Goal: Task Accomplishment & Management: Use online tool/utility

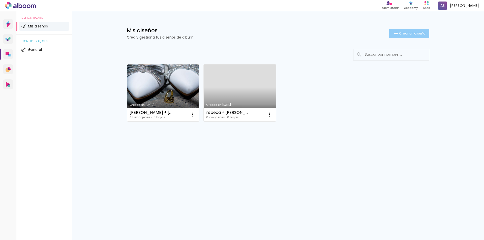
click at [413, 33] on span "Crear un diseño" at bounding box center [412, 33] width 26 height 3
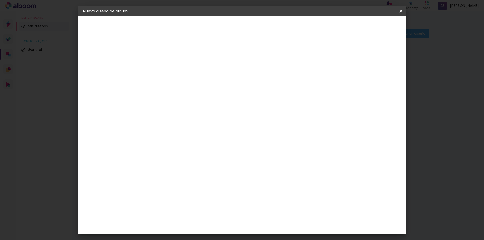
click at [166, 70] on input at bounding box center [166, 68] width 0 height 8
type input "m"
type input "MIS XV SUMAQ"
type paper-input "MIS XV SUMAQ"
click at [0, 0] on slot "Avanzar" at bounding box center [0, 0] width 0 height 0
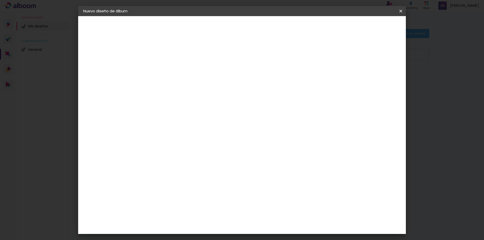
click at [186, 80] on iron-icon at bounding box center [184, 81] width 4 height 4
click at [0, 0] on slot "[GEOGRAPHIC_DATA]" at bounding box center [0, 0] width 0 height 0
click at [197, 79] on iron-icon at bounding box center [195, 81] width 4 height 4
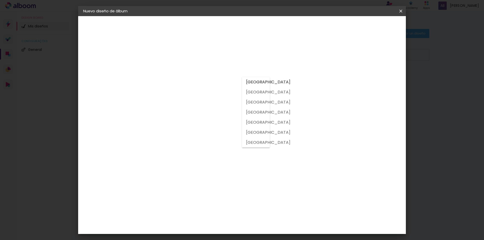
click at [0, 0] on slot "[GEOGRAPHIC_DATA]" at bounding box center [0, 0] width 0 height 0
type input "[GEOGRAPHIC_DATA]"
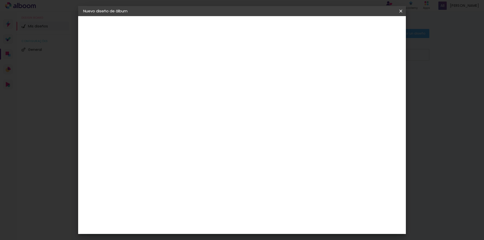
click at [237, 75] on paper-item "Tamaño libre" at bounding box center [215, 76] width 43 height 11
click at [203, 76] on iron-icon at bounding box center [200, 77] width 6 height 6
click at [400, 10] on iron-icon at bounding box center [401, 11] width 6 height 5
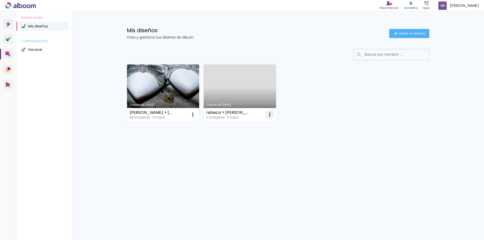
click at [268, 116] on iron-icon at bounding box center [270, 115] width 6 height 6
click at [258, 78] on link "Creado en [DATE]" at bounding box center [240, 93] width 72 height 57
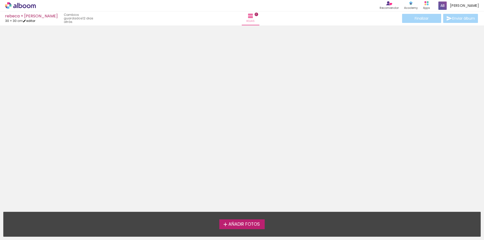
click at [35, 21] on link "editar" at bounding box center [29, 21] width 13 height 4
type input "30"
type input "60"
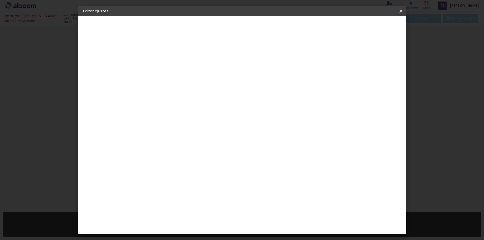
click at [103, 62] on div "Tamaño libre" at bounding box center [101, 62] width 15 height 7
click at [237, 74] on paper-item "Tamaño libre" at bounding box center [215, 76] width 43 height 11
click at [186, 97] on input at bounding box center [169, 96] width 33 height 6
click at [234, 103] on div "Sugerir una encuadernadora" at bounding box center [218, 105] width 34 height 8
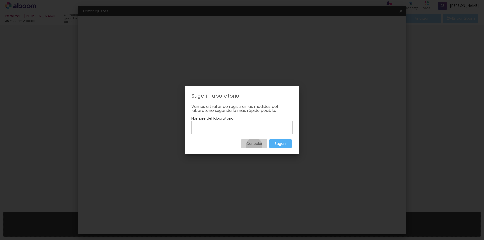
click at [0, 0] on slot "Cancelar" at bounding box center [0, 0] width 0 height 0
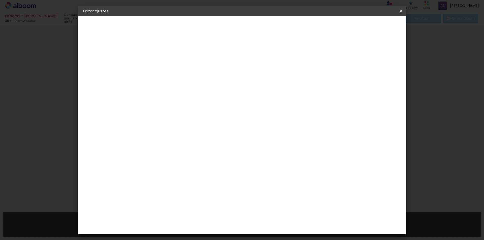
click at [0, 0] on slot "Avanzar" at bounding box center [0, 0] width 0 height 0
drag, startPoint x: 399, startPoint y: 10, endPoint x: 261, endPoint y: 24, distance: 139.0
click at [399, 10] on iron-icon at bounding box center [401, 11] width 6 height 5
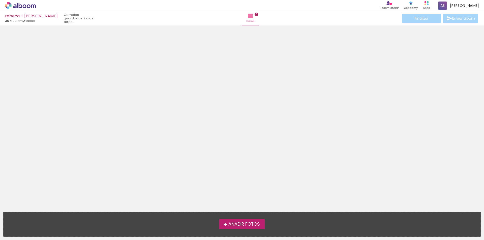
click at [21, 6] on icon at bounding box center [20, 5] width 31 height 7
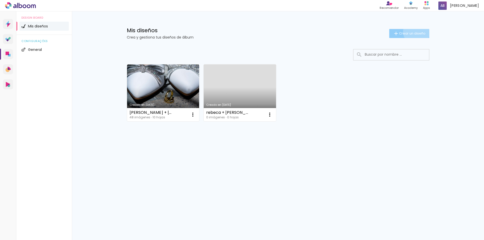
click at [416, 32] on span "Crear un diseño" at bounding box center [412, 33] width 26 height 3
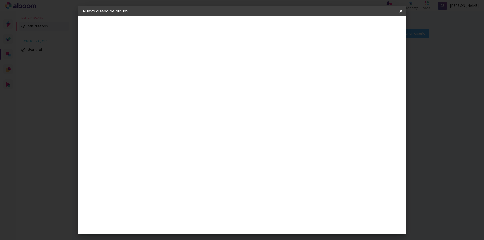
click at [166, 68] on input at bounding box center [166, 68] width 0 height 8
type input "SUMAQ"
type paper-input "SUMAQ"
click at [0, 0] on slot "Avanzar" at bounding box center [0, 0] width 0 height 0
click at [174, 116] on div "MJ Photo Store" at bounding box center [168, 117] width 12 height 12
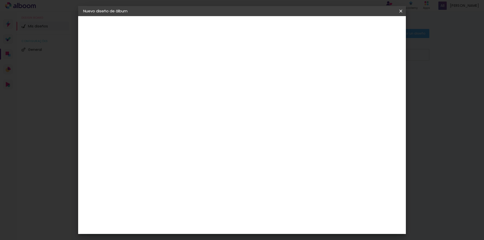
click at [0, 0] on slot "Tamaño libre" at bounding box center [0, 0] width 0 height 0
click at [188, 118] on paper-item "MJ Photo Store" at bounding box center [169, 116] width 37 height 17
click at [0, 0] on slot "Avanzar" at bounding box center [0, 0] width 0 height 0
click at [185, 86] on input "text" at bounding box center [176, 88] width 20 height 8
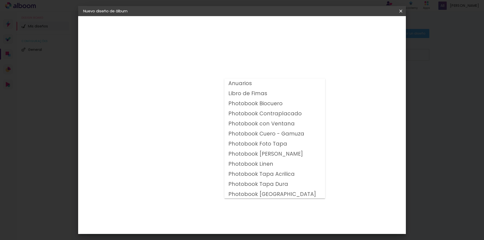
click at [0, 0] on slot "Photobook Biocuero" at bounding box center [0, 0] width 0 height 0
type input "Photobook Biocuero"
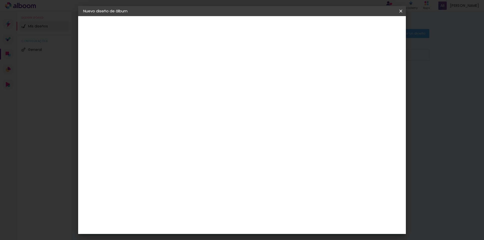
scroll to position [2, 0]
click at [218, 148] on span "25 × 30 cm" at bounding box center [209, 156] width 18 height 16
click at [0, 0] on slot "Avanzar" at bounding box center [0, 0] width 0 height 0
click at [369, 25] on span "Empezar diseño" at bounding box center [355, 27] width 28 height 4
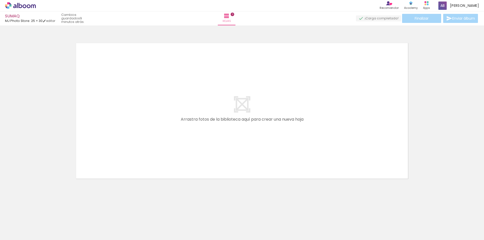
click at [418, 51] on div at bounding box center [242, 104] width 484 height 155
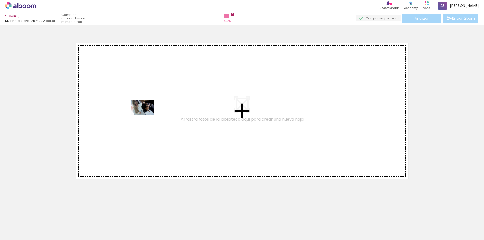
drag, startPoint x: 82, startPoint y: 229, endPoint x: 149, endPoint y: 110, distance: 136.1
click at [149, 110] on quentale-workspace at bounding box center [242, 120] width 484 height 240
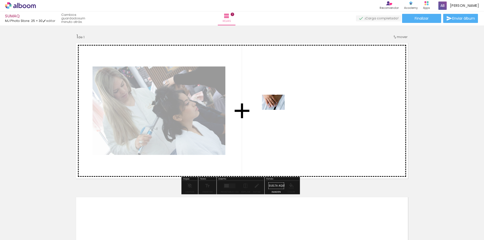
drag, startPoint x: 54, startPoint y: 230, endPoint x: 288, endPoint y: 107, distance: 264.0
click at [288, 107] on quentale-workspace at bounding box center [242, 120] width 484 height 240
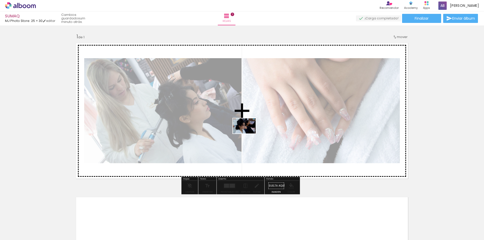
drag, startPoint x: 110, startPoint y: 229, endPoint x: 249, endPoint y: 129, distance: 171.5
click at [249, 129] on quentale-workspace at bounding box center [242, 120] width 484 height 240
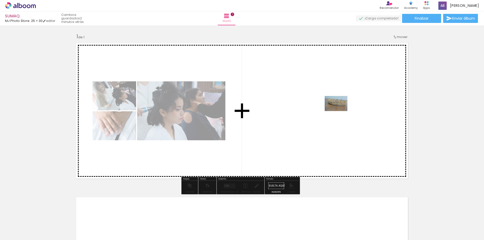
drag, startPoint x: 142, startPoint y: 230, endPoint x: 340, endPoint y: 111, distance: 231.3
click at [340, 111] on quentale-workspace at bounding box center [242, 120] width 484 height 240
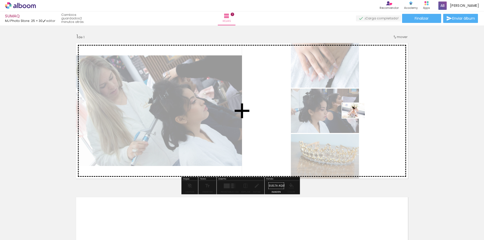
drag, startPoint x: 251, startPoint y: 224, endPoint x: 357, endPoint y: 118, distance: 150.1
click at [357, 118] on quentale-workspace at bounding box center [242, 120] width 484 height 240
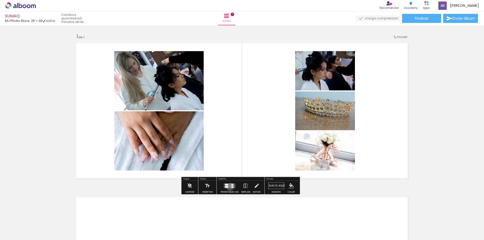
click at [229, 187] on quentale-layouter at bounding box center [230, 186] width 12 height 5
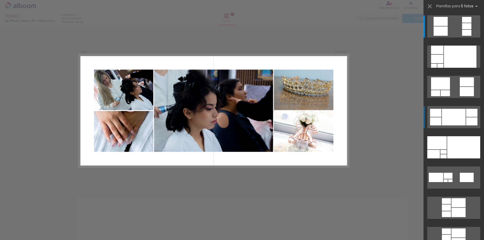
click at [450, 116] on div at bounding box center [454, 117] width 24 height 17
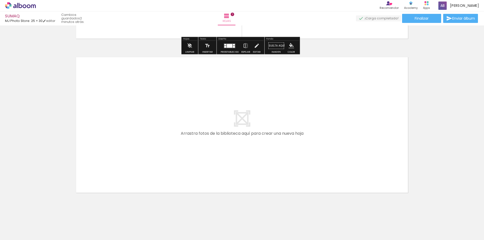
scroll to position [145, 0]
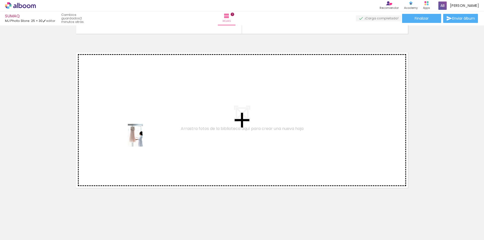
drag, startPoint x: 222, startPoint y: 233, endPoint x: 141, endPoint y: 137, distance: 125.2
click at [141, 137] on quentale-workspace at bounding box center [242, 120] width 484 height 240
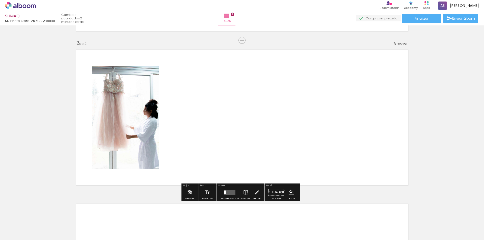
scroll to position [148, 0]
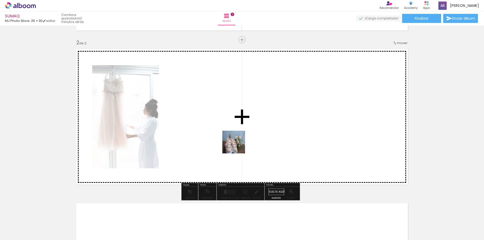
drag, startPoint x: 183, startPoint y: 218, endPoint x: 266, endPoint y: 107, distance: 138.8
click at [266, 107] on quentale-workspace at bounding box center [242, 120] width 484 height 240
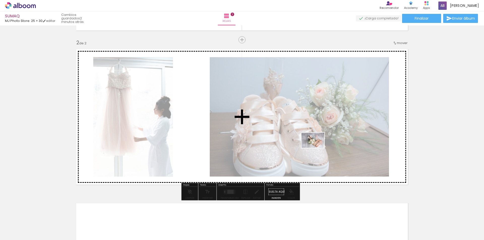
drag, startPoint x: 195, startPoint y: 224, endPoint x: 318, endPoint y: 147, distance: 145.0
click at [318, 147] on quentale-workspace at bounding box center [242, 120] width 484 height 240
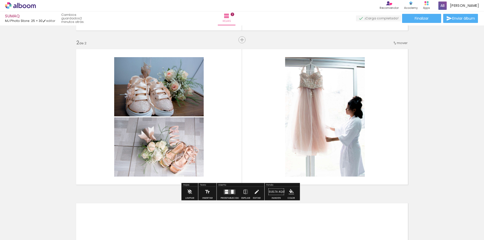
click at [229, 194] on quentale-layouter at bounding box center [230, 192] width 12 height 5
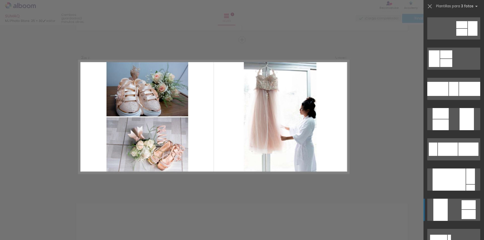
scroll to position [101, 0]
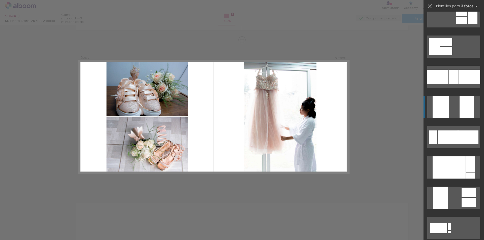
click at [463, 105] on div at bounding box center [467, 107] width 14 height 22
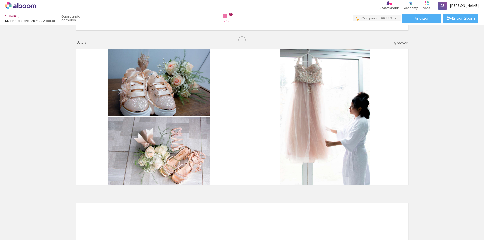
scroll to position [0, 3173]
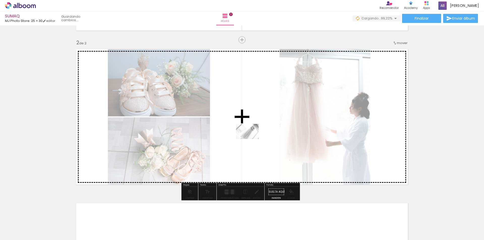
drag, startPoint x: 372, startPoint y: 195, endPoint x: 251, endPoint y: 139, distance: 133.4
click at [251, 139] on quentale-workspace at bounding box center [242, 120] width 484 height 240
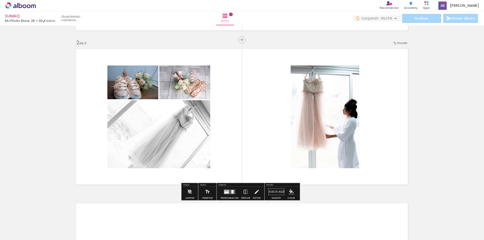
click at [227, 191] on quentale-layouter at bounding box center [230, 192] width 12 height 5
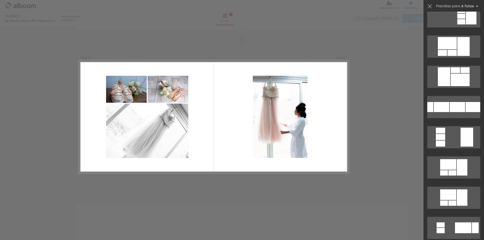
scroll to position [0, 0]
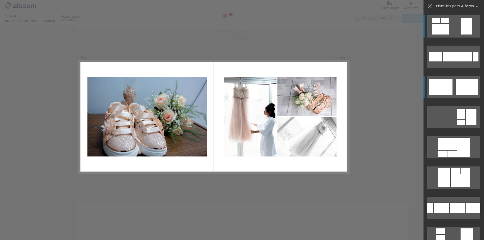
click at [457, 86] on div at bounding box center [461, 87] width 10 height 16
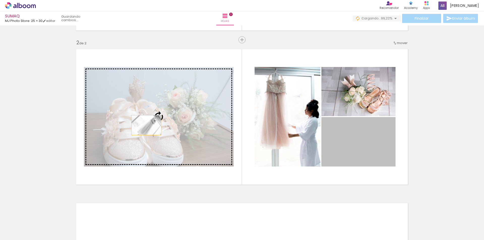
drag, startPoint x: 367, startPoint y: 155, endPoint x: 144, endPoint y: 125, distance: 224.4
click at [0, 0] on slot at bounding box center [0, 0] width 0 height 0
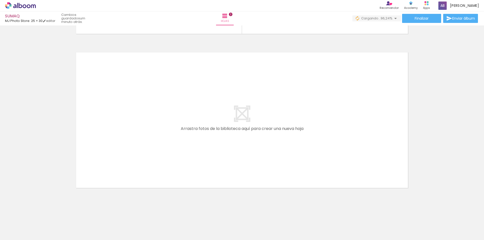
scroll to position [0, 3314]
drag, startPoint x: 465, startPoint y: 230, endPoint x: 464, endPoint y: 235, distance: 5.1
click at [465, 230] on div at bounding box center [458, 223] width 23 height 15
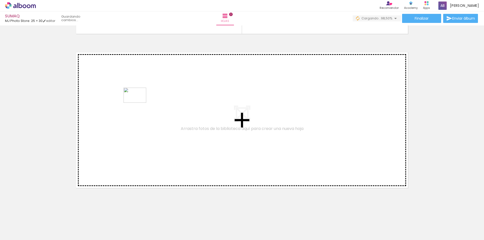
drag, startPoint x: 464, startPoint y: 228, endPoint x: 139, endPoint y: 103, distance: 348.9
click at [139, 103] on quentale-workspace at bounding box center [242, 120] width 484 height 240
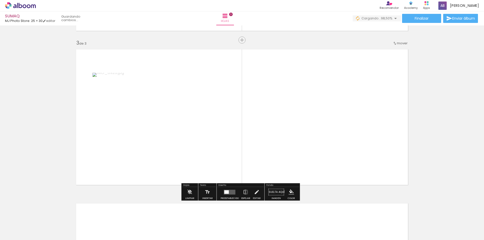
scroll to position [303, 0]
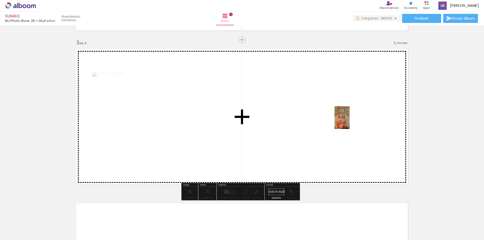
drag, startPoint x: 354, startPoint y: 230, endPoint x: 368, endPoint y: 183, distance: 49.4
click at [349, 121] on quentale-workspace at bounding box center [242, 120] width 484 height 240
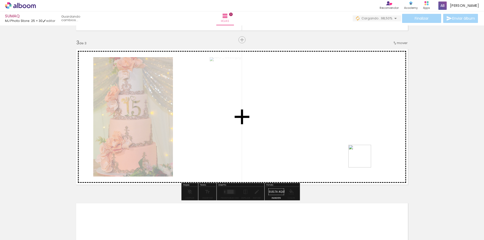
drag, startPoint x: 408, startPoint y: 227, endPoint x: 377, endPoint y: 214, distance: 33.6
click at [353, 145] on quentale-workspace at bounding box center [242, 120] width 484 height 240
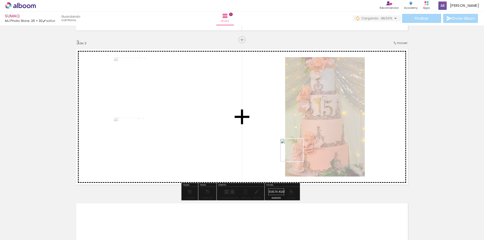
drag, startPoint x: 383, startPoint y: 228, endPoint x: 272, endPoint y: 134, distance: 146.0
click at [272, 135] on quentale-workspace at bounding box center [242, 120] width 484 height 240
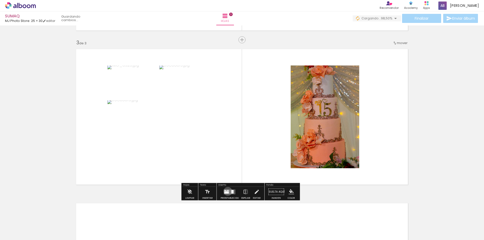
click at [227, 192] on div at bounding box center [226, 192] width 5 height 2
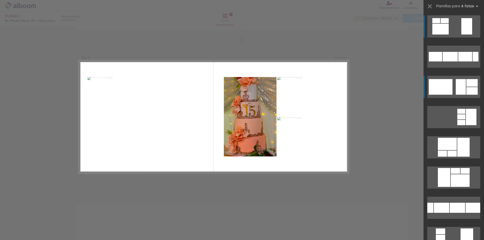
click at [463, 81] on div at bounding box center [461, 87] width 10 height 16
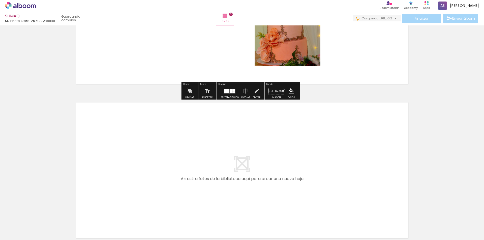
scroll to position [454, 0]
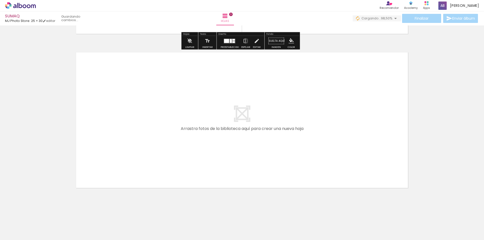
click at [296, 234] on div at bounding box center [288, 223] width 19 height 25
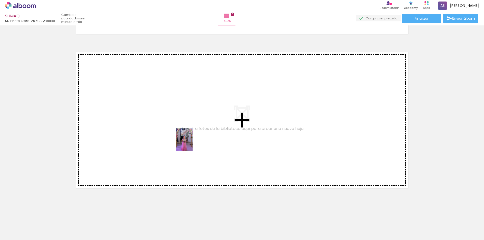
drag, startPoint x: 297, startPoint y: 231, endPoint x: 191, endPoint y: 143, distance: 137.6
click at [191, 143] on quentale-workspace at bounding box center [242, 120] width 484 height 240
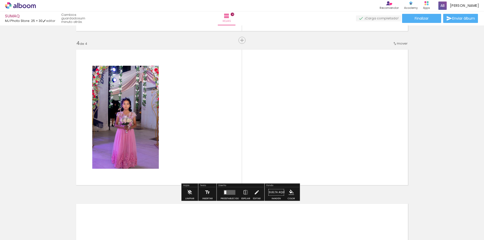
scroll to position [457, 0]
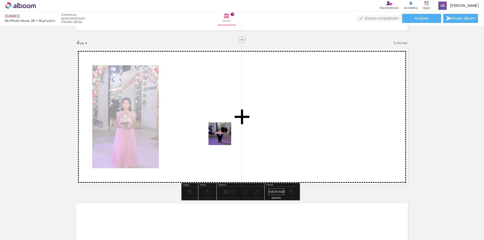
drag, startPoint x: 270, startPoint y: 229, endPoint x: 214, endPoint y: 126, distance: 117.4
click at [214, 126] on quentale-workspace at bounding box center [242, 120] width 484 height 240
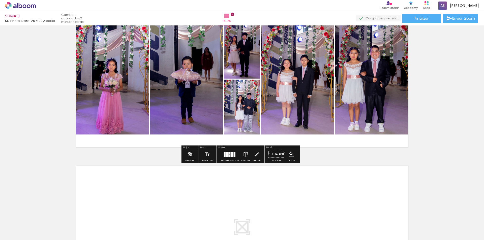
scroll to position [507, 0]
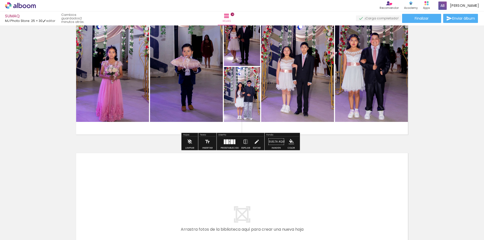
click at [255, 225] on div at bounding box center [250, 223] width 17 height 25
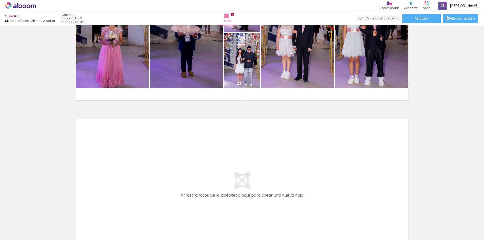
scroll to position [583, 0]
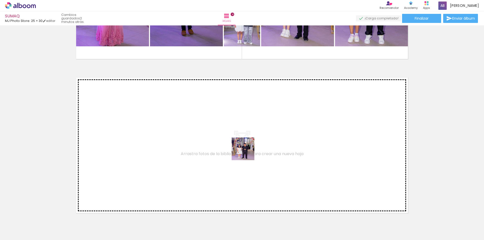
drag, startPoint x: 259, startPoint y: 231, endPoint x: 241, endPoint y: 225, distance: 18.3
click at [244, 138] on quentale-workspace at bounding box center [242, 120] width 484 height 240
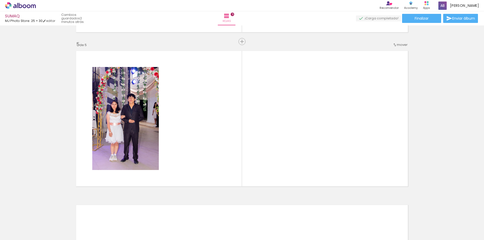
scroll to position [611, 0]
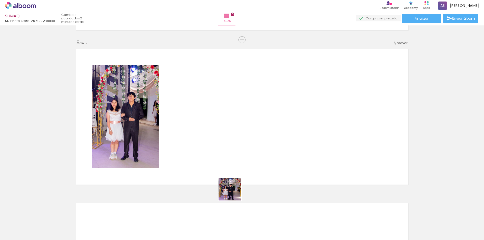
drag, startPoint x: 232, startPoint y: 227, endPoint x: 219, endPoint y: 184, distance: 45.3
click at [222, 129] on quentale-workspace at bounding box center [242, 120] width 484 height 240
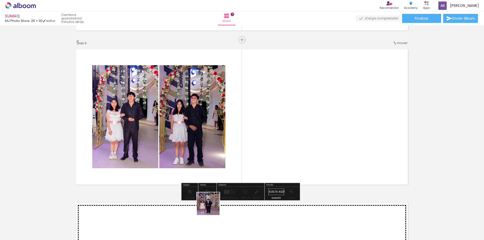
drag, startPoint x: 212, startPoint y: 208, endPoint x: 259, endPoint y: 135, distance: 86.5
click at [273, 98] on quentale-workspace at bounding box center [242, 120] width 484 height 240
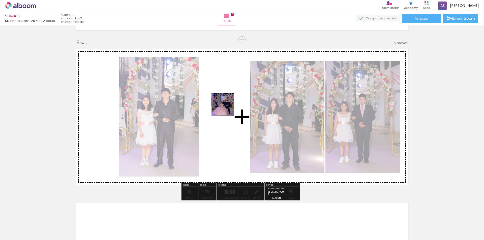
drag, startPoint x: 173, startPoint y: 229, endPoint x: 233, endPoint y: 105, distance: 138.1
click at [233, 105] on quentale-workspace at bounding box center [242, 120] width 484 height 240
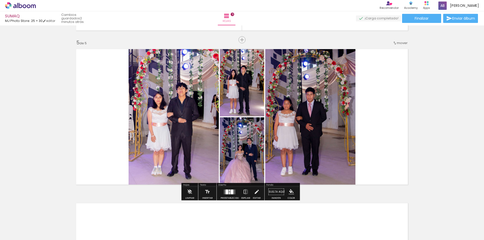
click at [228, 195] on div at bounding box center [230, 192] width 14 height 10
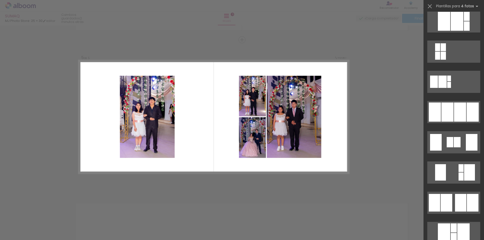
scroll to position [353, 0]
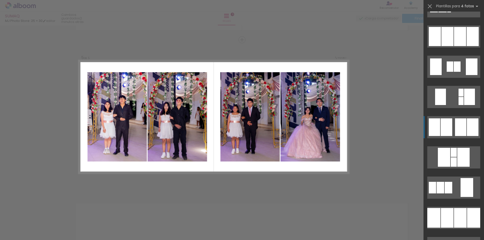
click at [460, 131] on div at bounding box center [460, 127] width 11 height 18
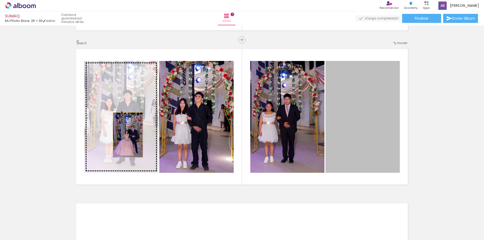
drag, startPoint x: 362, startPoint y: 147, endPoint x: 126, endPoint y: 135, distance: 236.5
click at [0, 0] on slot at bounding box center [0, 0] width 0 height 0
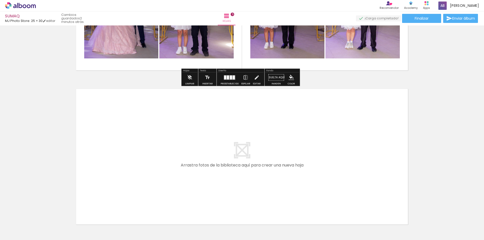
scroll to position [737, 0]
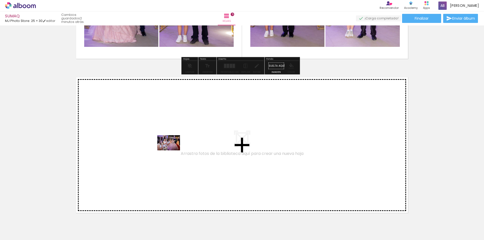
drag, startPoint x: 267, startPoint y: 195, endPoint x: 172, endPoint y: 151, distance: 104.3
click at [172, 151] on quentale-workspace at bounding box center [242, 120] width 484 height 240
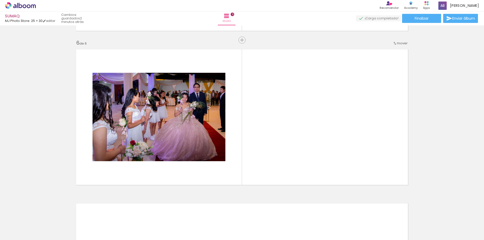
scroll to position [765, 0]
drag, startPoint x: 287, startPoint y: 227, endPoint x: 269, endPoint y: 114, distance: 114.7
click at [269, 114] on quentale-workspace at bounding box center [242, 120] width 484 height 240
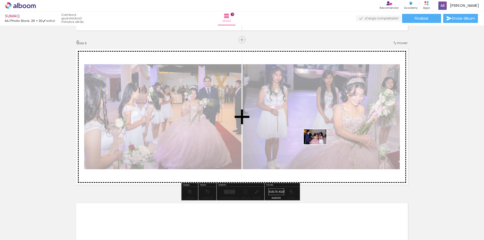
drag, startPoint x: 262, startPoint y: 230, endPoint x: 325, endPoint y: 142, distance: 109.0
click at [325, 142] on quentale-workspace at bounding box center [242, 120] width 484 height 240
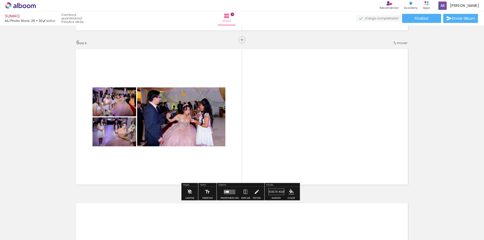
click at [232, 193] on quentale-layouter at bounding box center [230, 192] width 12 height 5
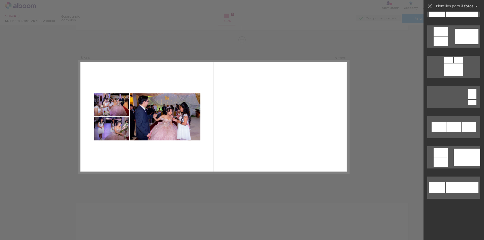
scroll to position [0, 0]
